Goal: Task Accomplishment & Management: Complete application form

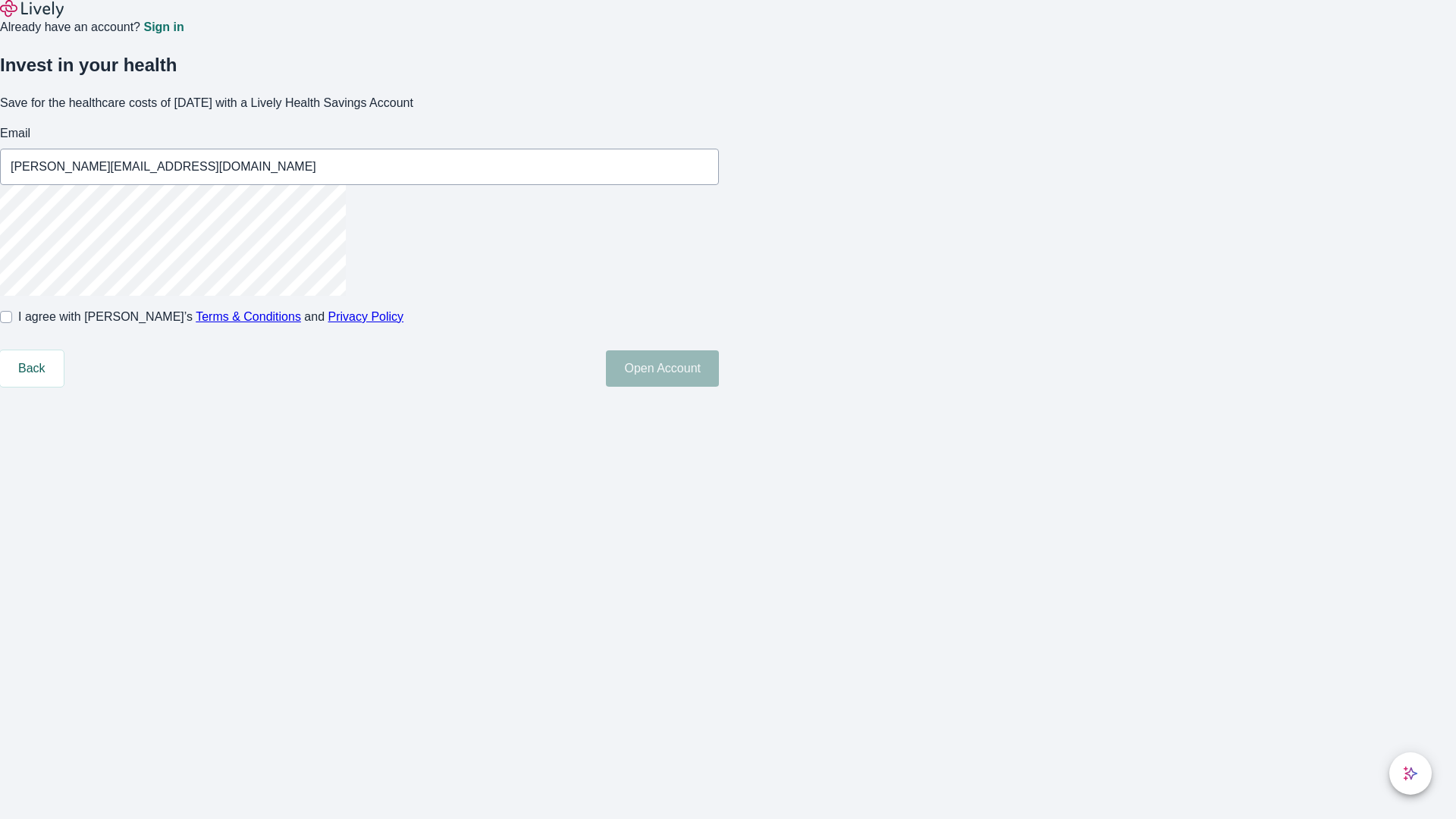
click at [12, 323] on input "I agree with Lively’s Terms & Conditions and Privacy Policy" at bounding box center [6, 316] width 12 height 12
checkbox input "true"
click at [719, 386] on button "Open Account" at bounding box center [662, 369] width 113 height 36
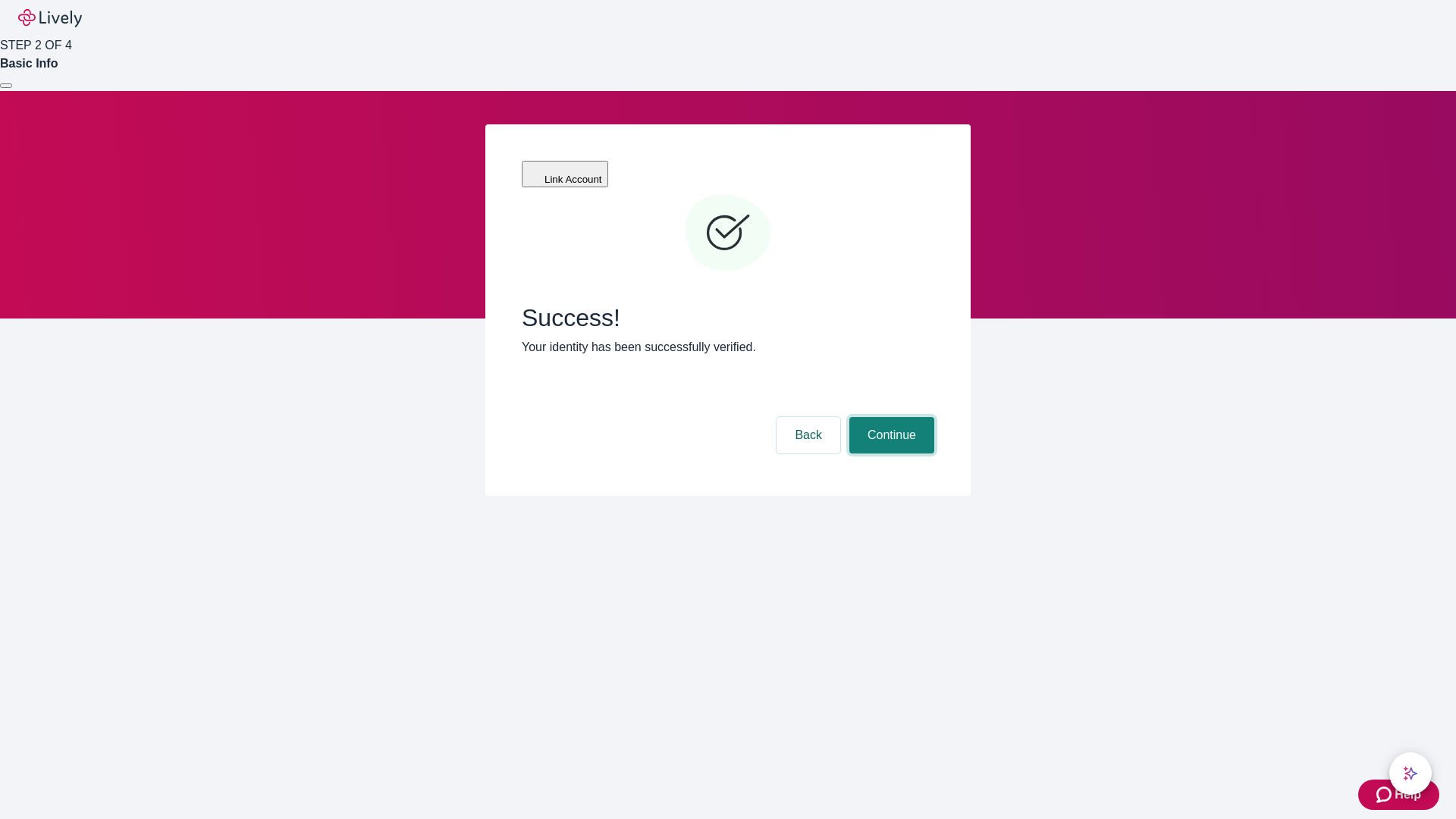
click at [890, 417] on button "Continue" at bounding box center [892, 435] width 85 height 36
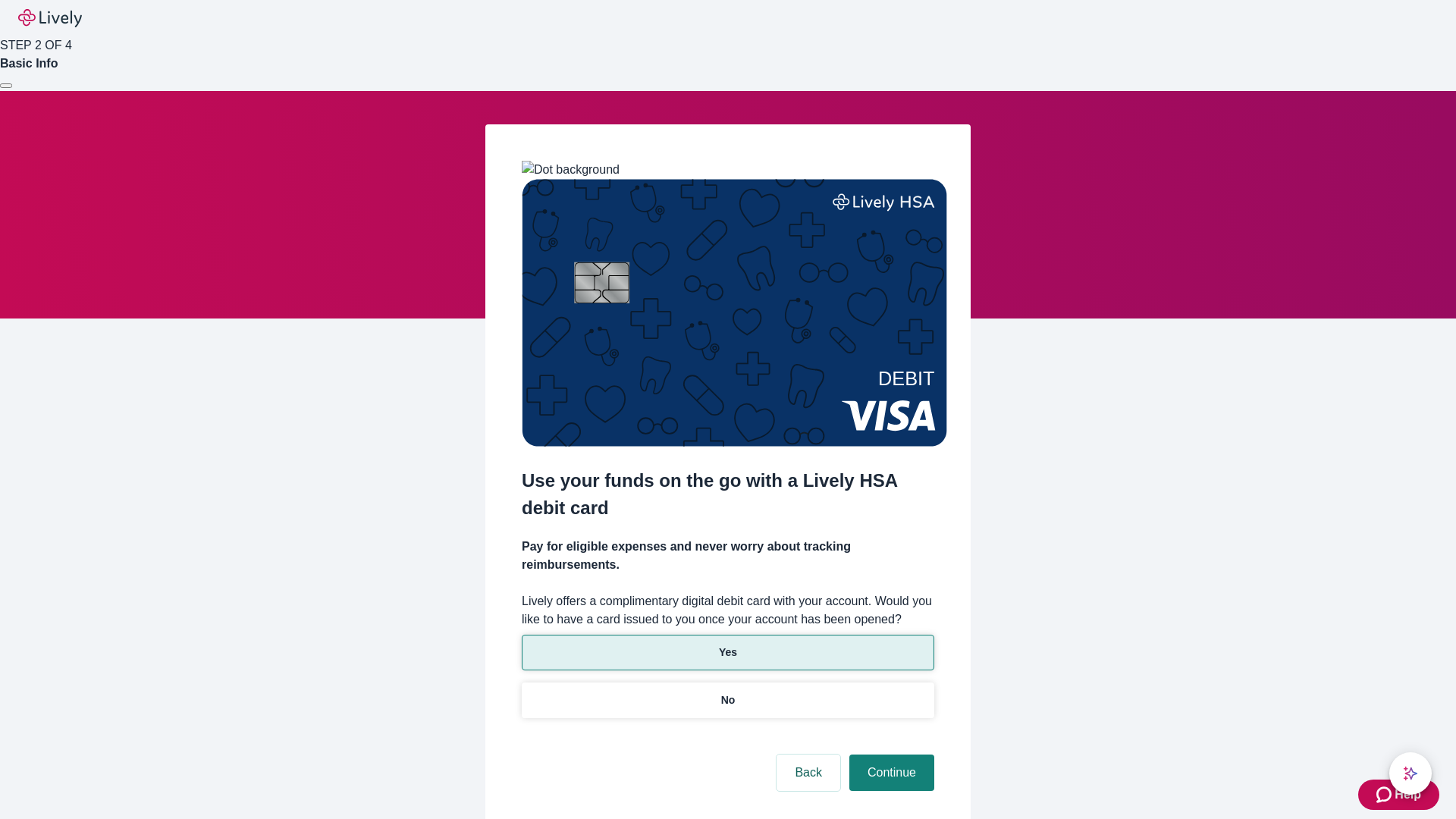
click at [728, 645] on p "Yes" at bounding box center [728, 652] width 18 height 16
click at [890, 755] on button "Continue" at bounding box center [892, 773] width 85 height 36
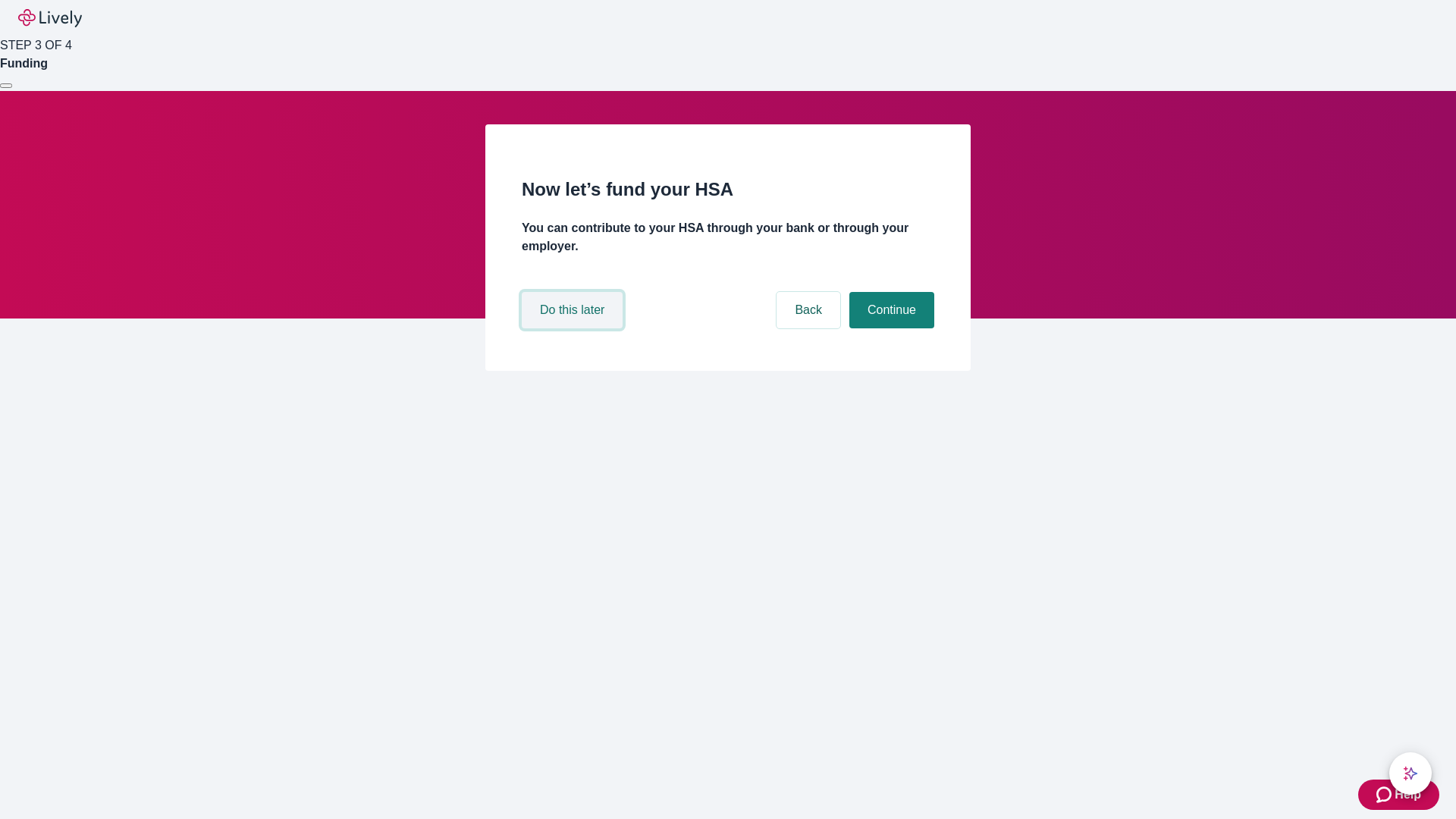
click at [574, 328] on button "Do this later" at bounding box center [572, 309] width 101 height 36
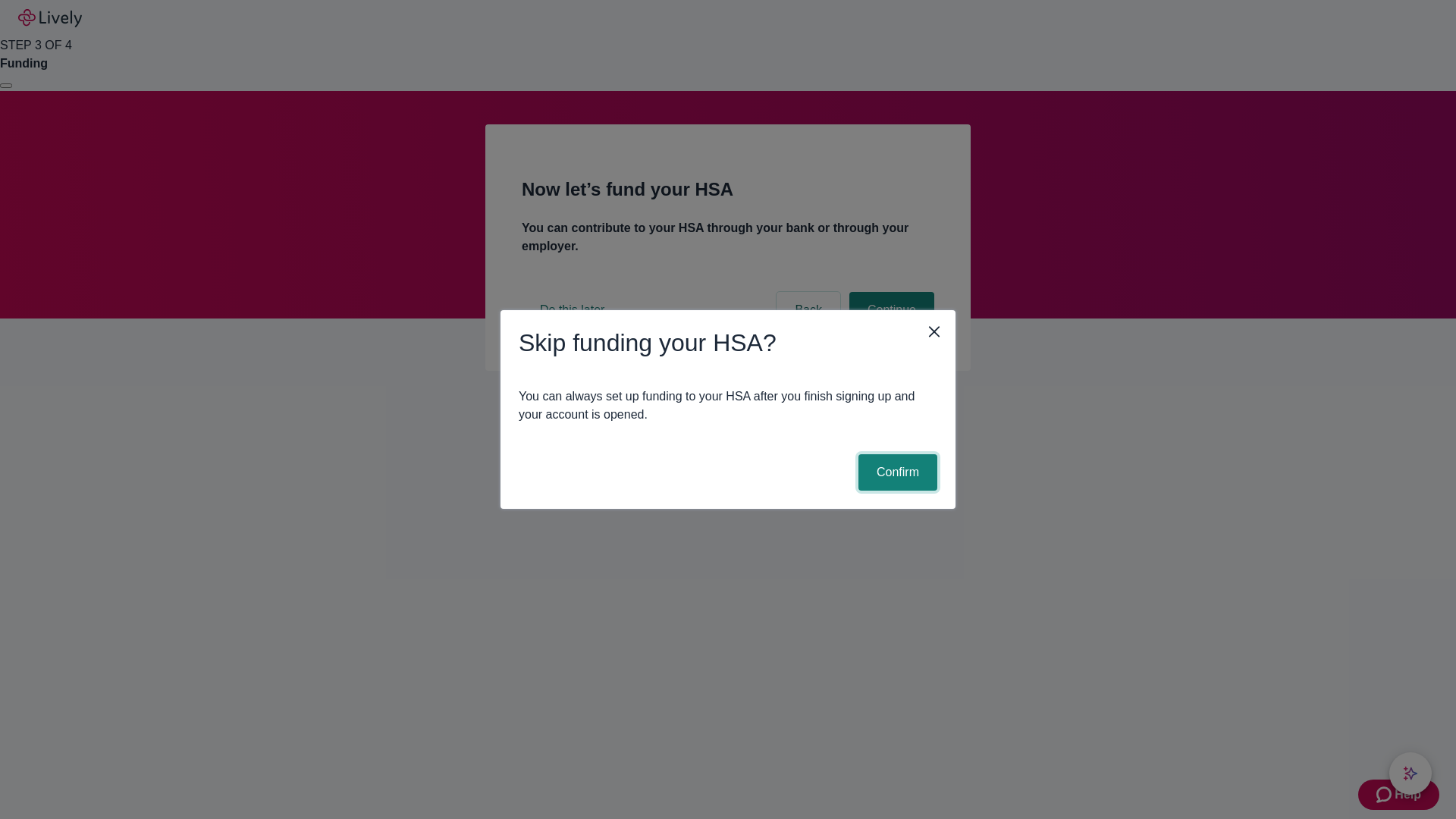
click at [896, 472] on button "Confirm" at bounding box center [898, 472] width 79 height 36
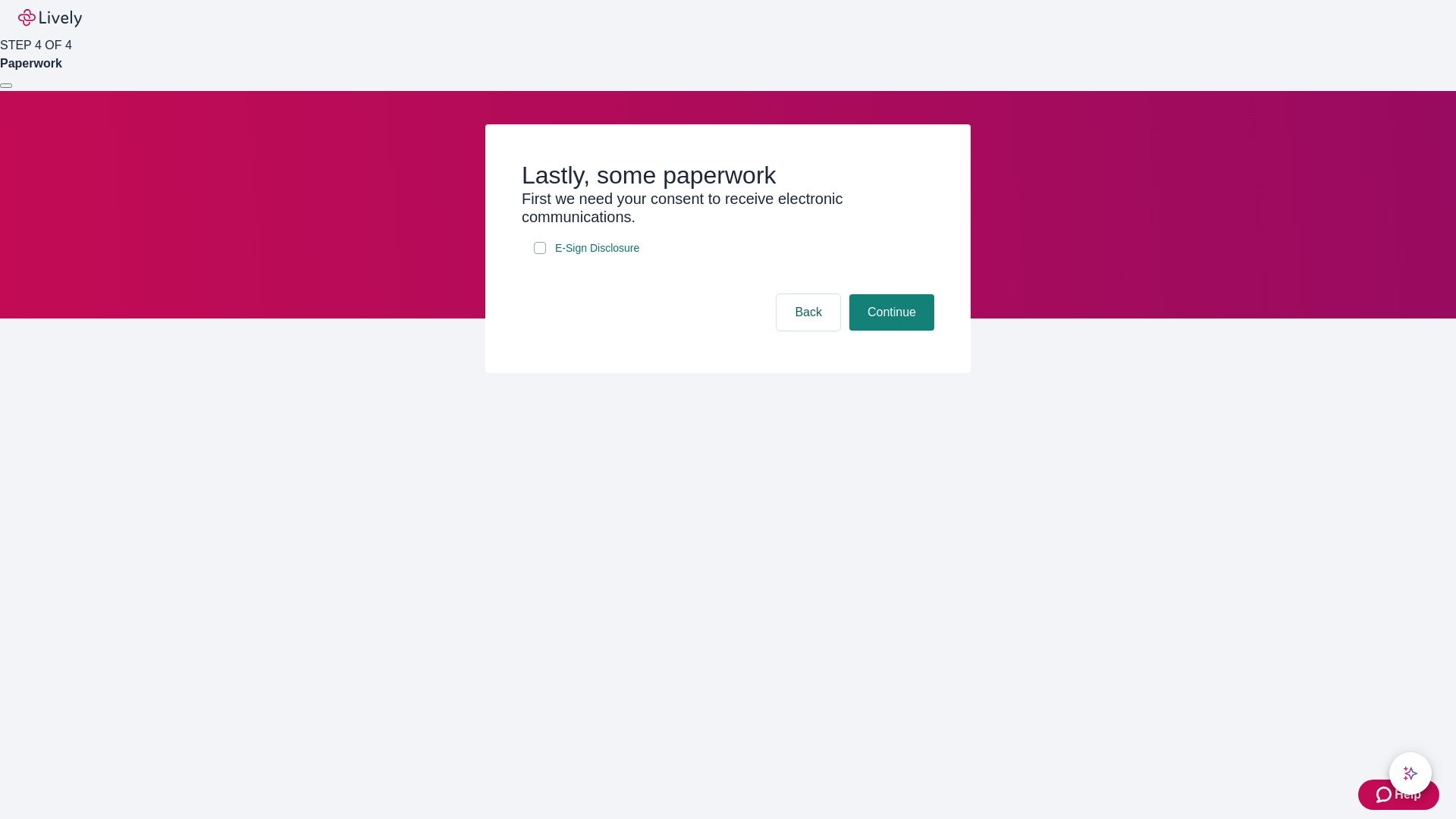
click at [540, 254] on input "E-Sign Disclosure" at bounding box center [540, 247] width 12 height 12
checkbox input "true"
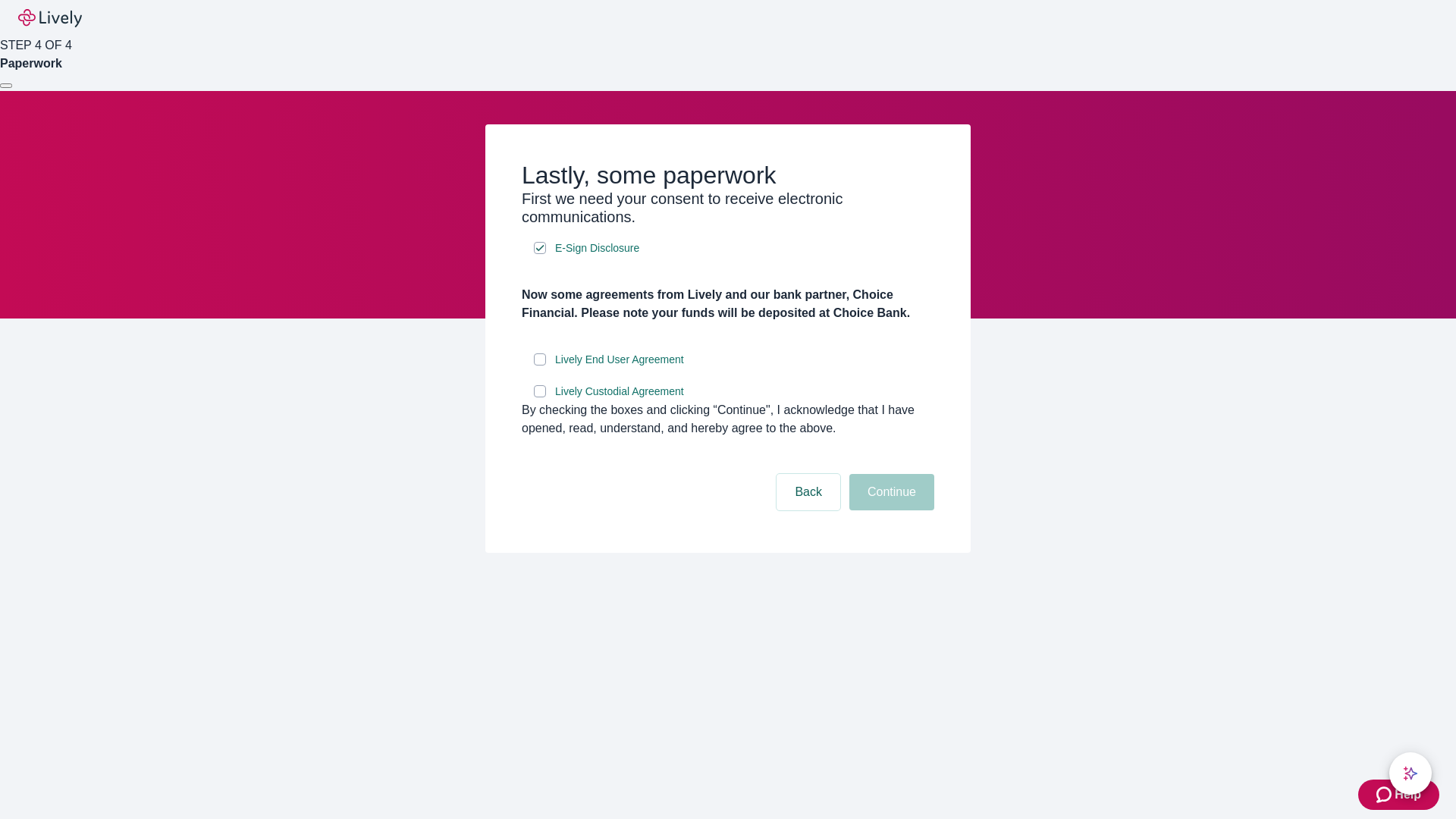
click at [540, 366] on input "Lively End User Agreement" at bounding box center [540, 360] width 12 height 12
checkbox input "true"
click at [540, 397] on input "Lively Custodial Agreement" at bounding box center [540, 391] width 12 height 12
checkbox input "true"
click at [890, 511] on button "Continue" at bounding box center [892, 492] width 85 height 36
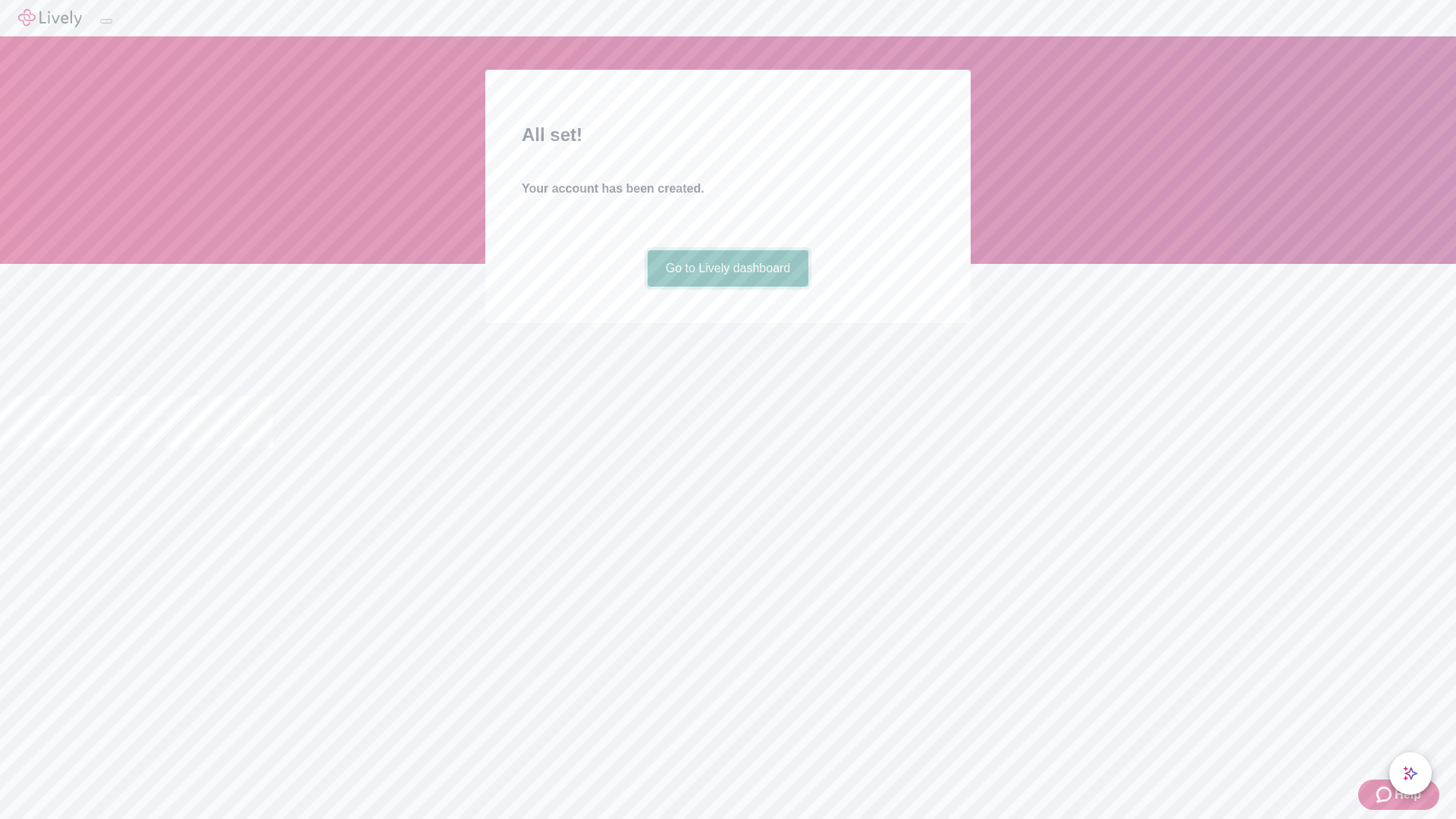
click at [728, 287] on link "Go to Lively dashboard" at bounding box center [728, 268] width 162 height 36
